Goal: Information Seeking & Learning: Learn about a topic

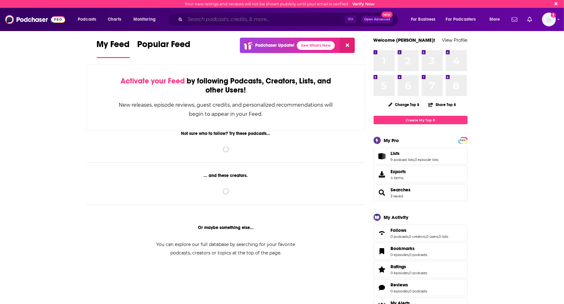
click at [299, 17] on input "Search podcasts, credits, & more..." at bounding box center [265, 19] width 160 height 10
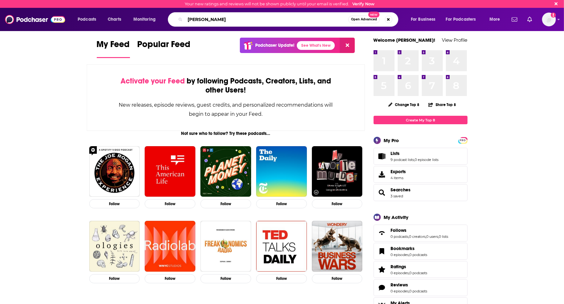
type input "[PERSON_NAME]"
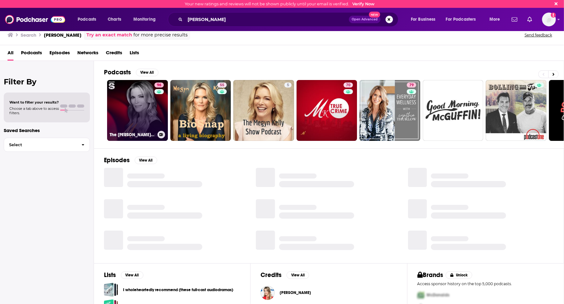
click at [117, 114] on link "96 The [PERSON_NAME] Show" at bounding box center [137, 110] width 61 height 61
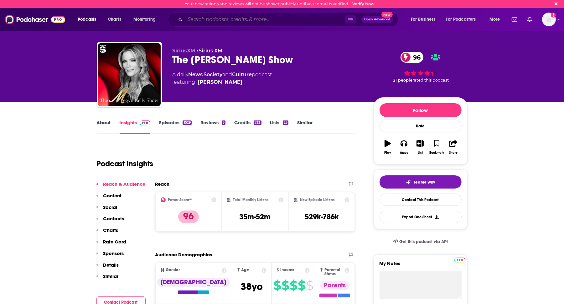
click at [204, 18] on input "Search podcasts, credits, & more..." at bounding box center [265, 19] width 160 height 10
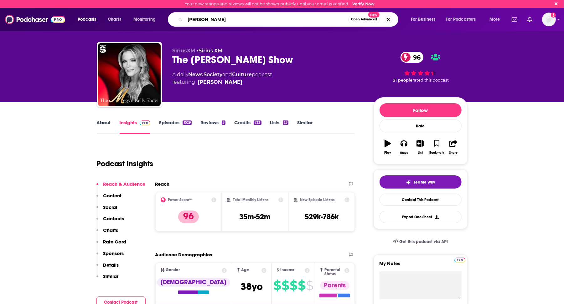
type input "[PERSON_NAME]"
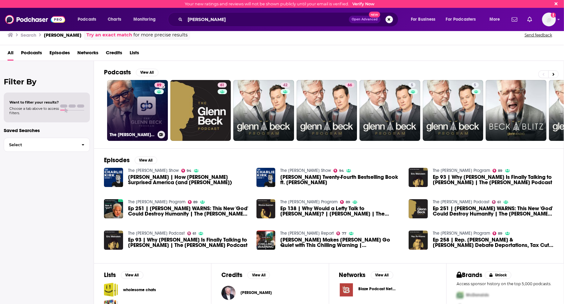
click at [122, 102] on link "89 The [PERSON_NAME] Program" at bounding box center [137, 110] width 61 height 61
